Goal: Information Seeking & Learning: Find specific fact

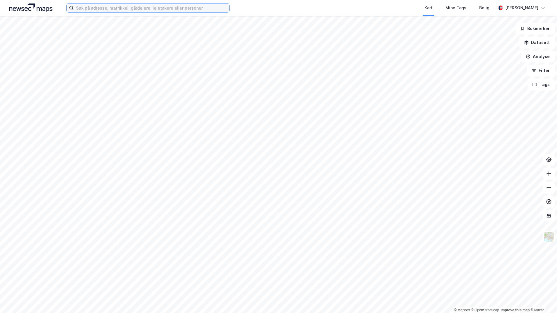
click at [110, 12] on input at bounding box center [151, 7] width 155 height 9
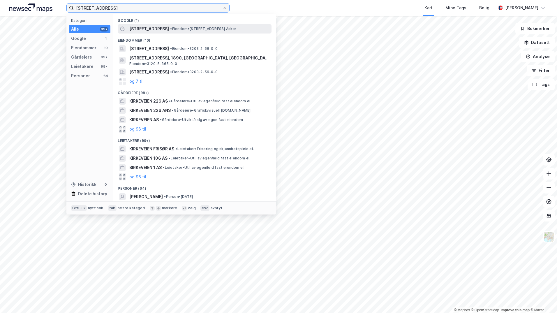
type input "[STREET_ADDRESS]"
click at [159, 25] on div "[STREET_ADDRESS] • Eiendom • [STREET_ADDRESS] [GEOGRAPHIC_DATA]" at bounding box center [195, 28] width 154 height 9
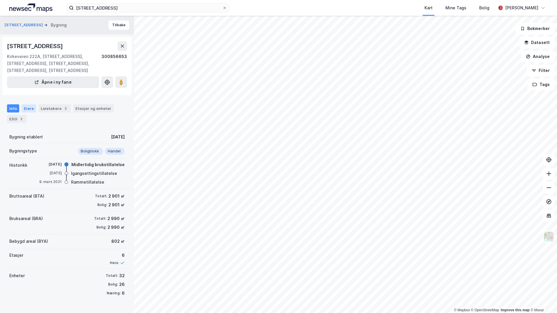
click at [28, 108] on div "Eiere" at bounding box center [29, 108] width 15 height 8
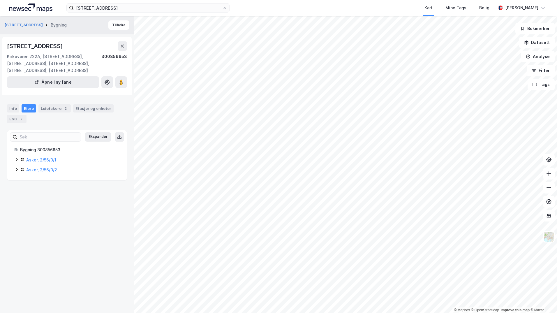
click at [17, 162] on icon at bounding box center [16, 159] width 5 height 5
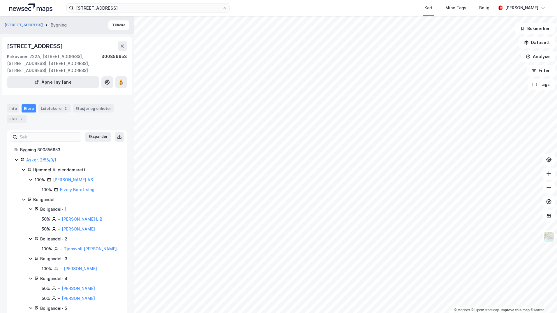
click at [19, 162] on div "Asker, 2/56/0/1" at bounding box center [66, 159] width 105 height 7
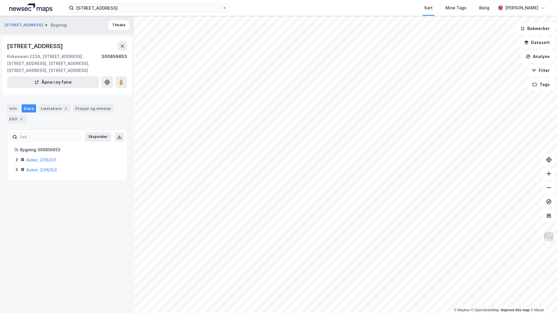
click at [19, 162] on div "Asker, 2/56/0/1" at bounding box center [66, 159] width 105 height 7
